Goal: Check status

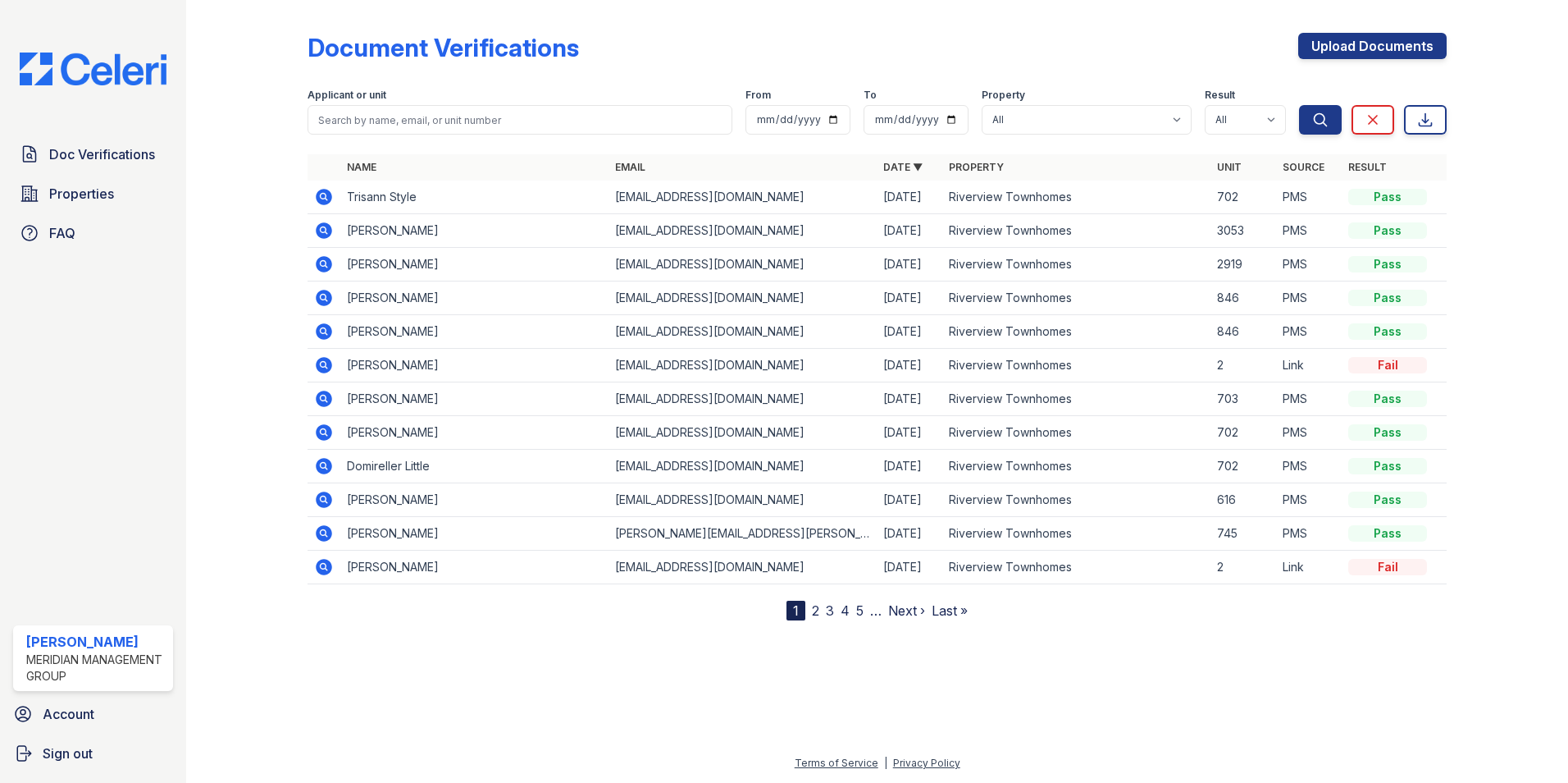
drag, startPoint x: 0, startPoint y: 0, endPoint x: 306, endPoint y: 111, distance: 325.5
click at [325, 193] on icon at bounding box center [324, 196] width 16 height 16
